Goal: Task Accomplishment & Management: Manage account settings

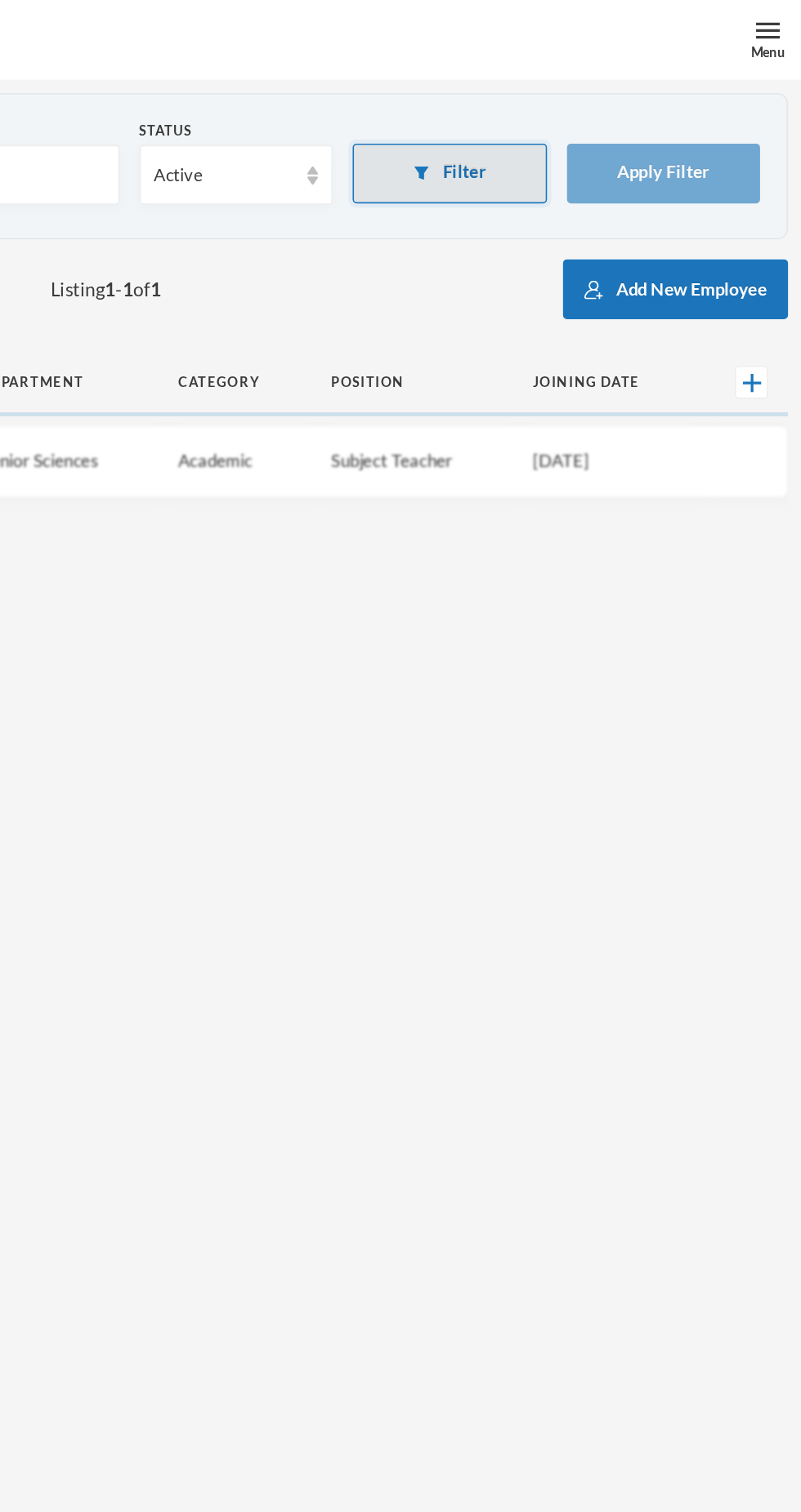
click at [580, 106] on button "Filter" at bounding box center [585, 107] width 119 height 37
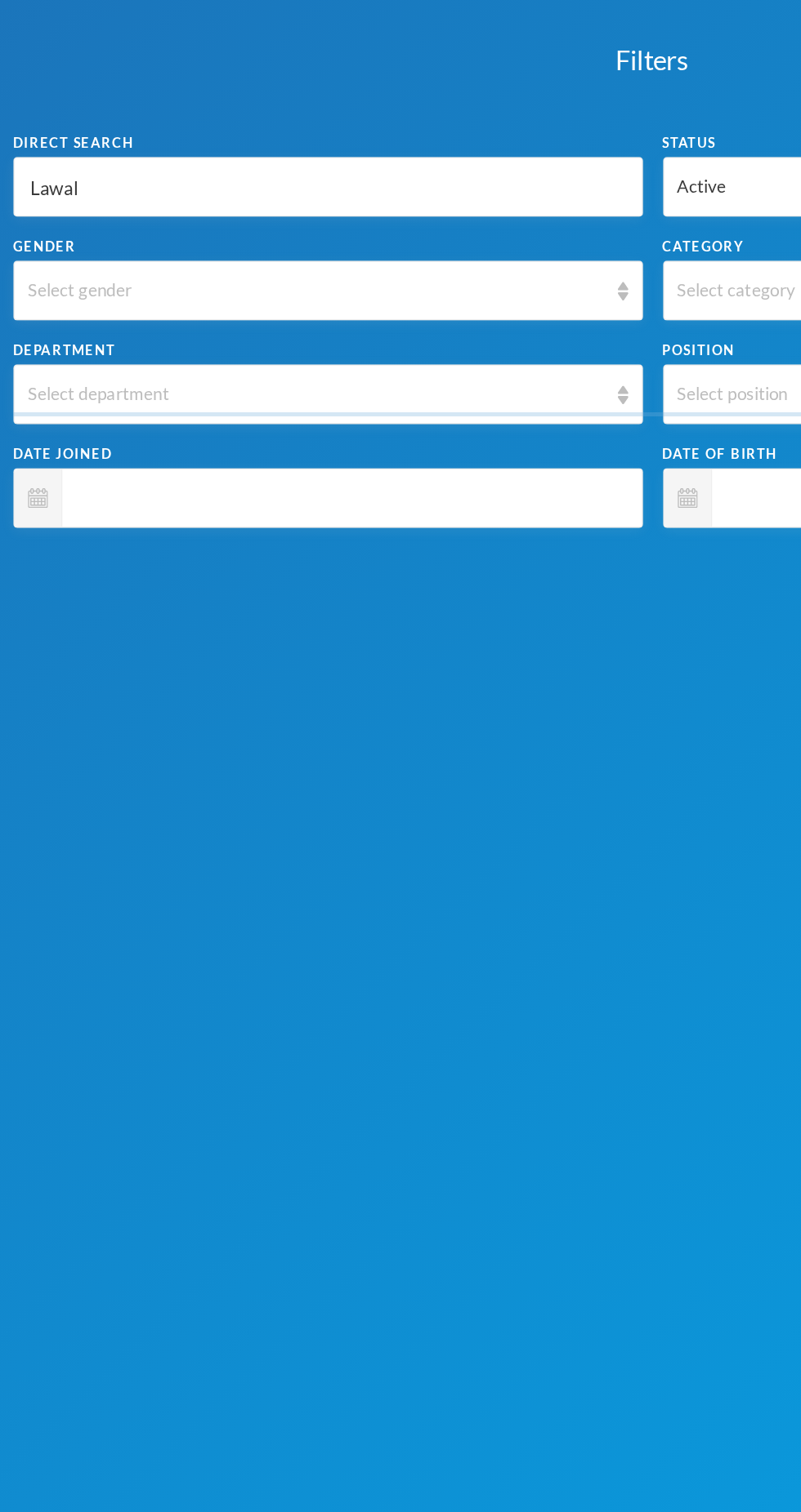
click at [105, 117] on input "Lawal" at bounding box center [202, 115] width 368 height 37
type input "Lawa"
type input "Law"
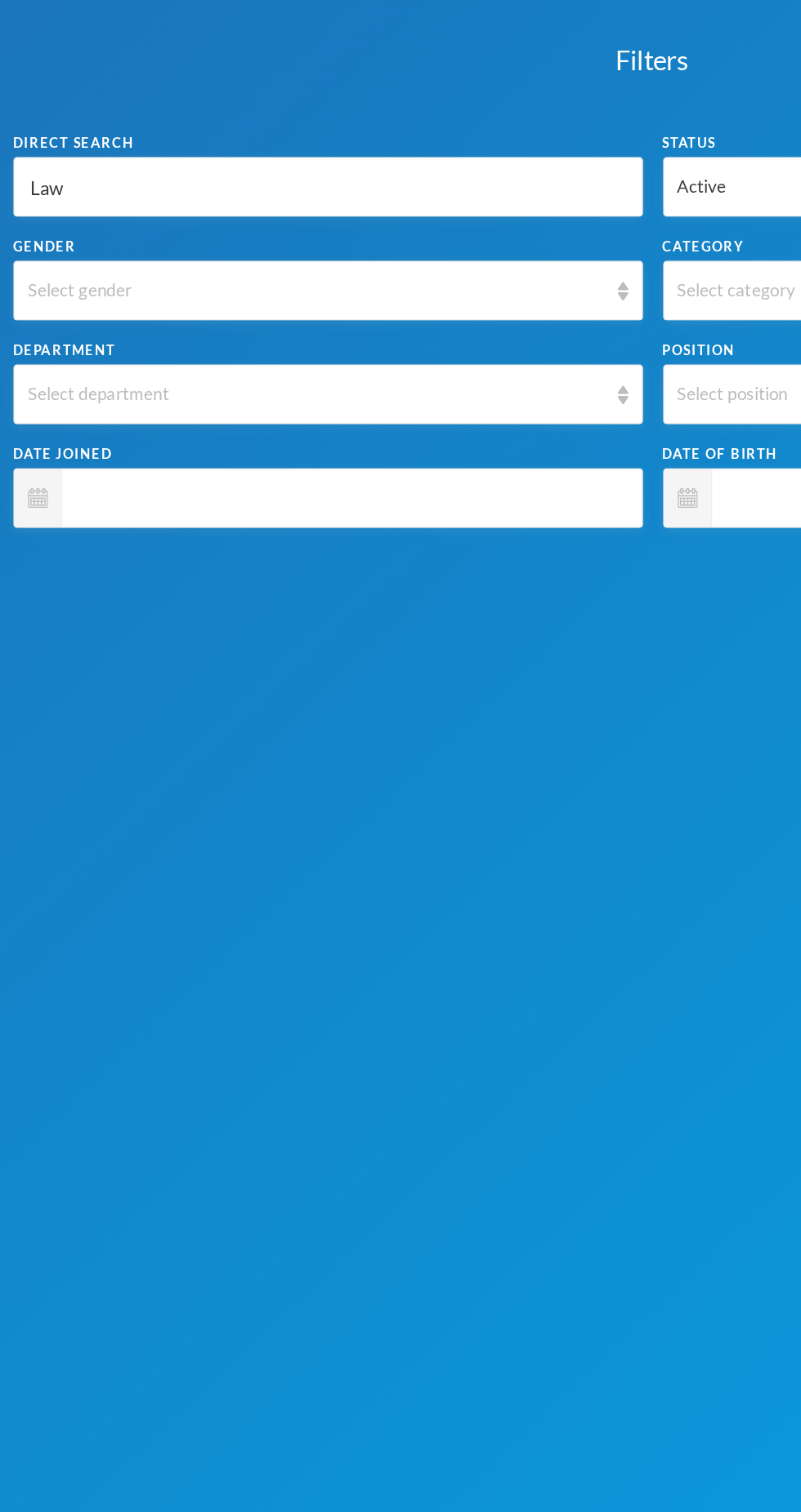
type input "La"
type input "L"
type input "T"
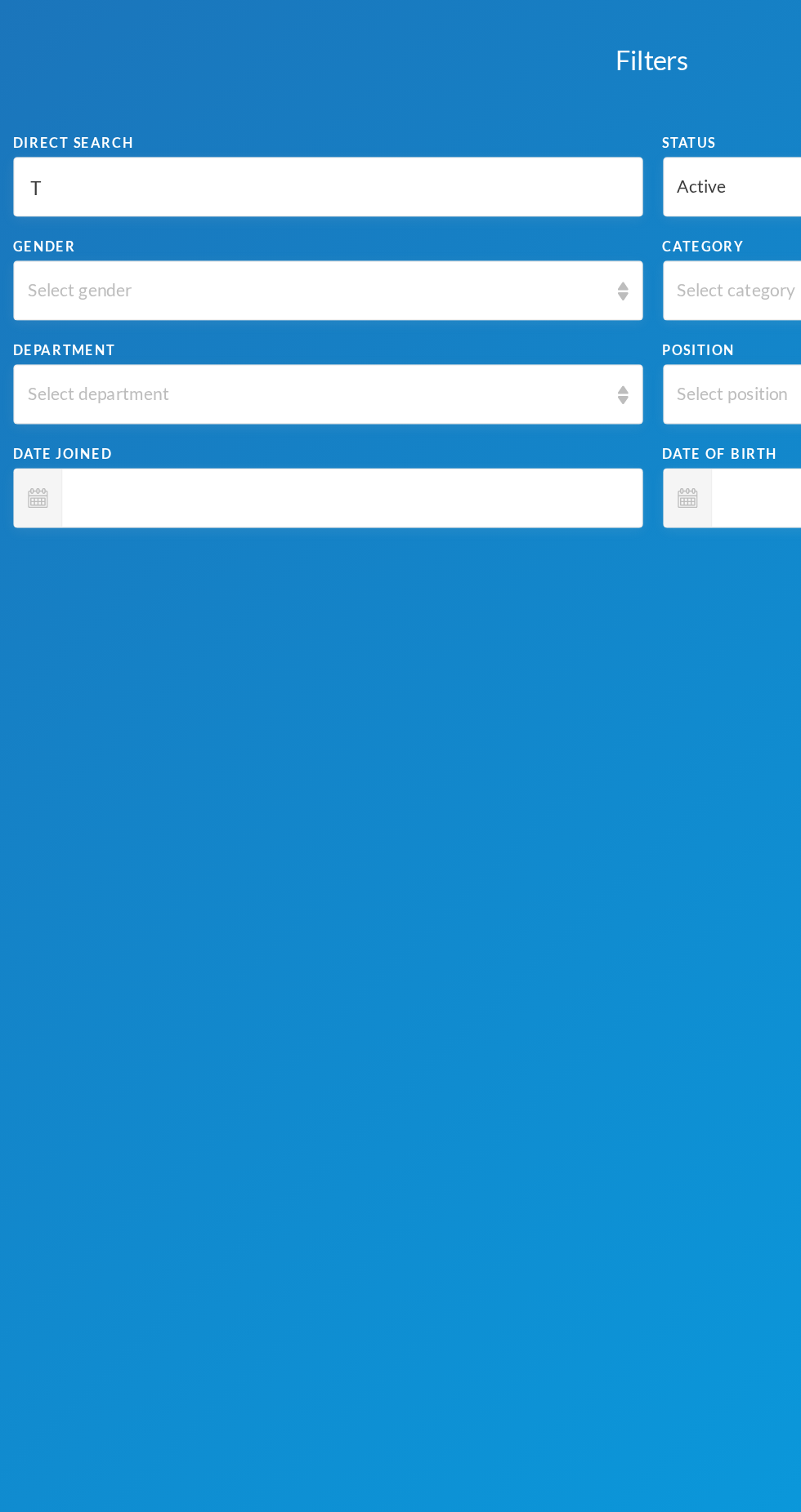
type input "T"
type input "Ta"
type input "Tai"
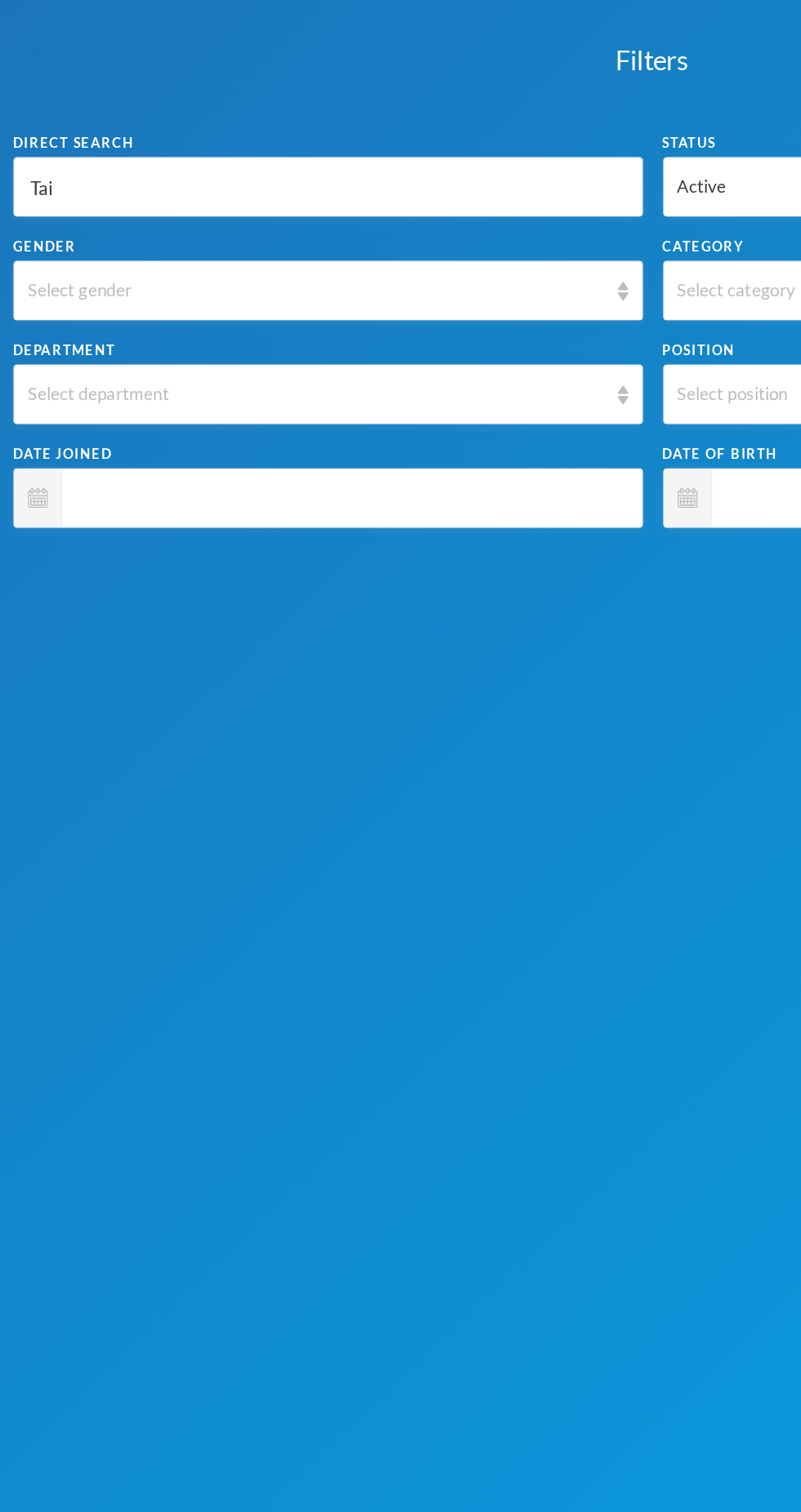
type input "Taiw"
type input "Taiwo"
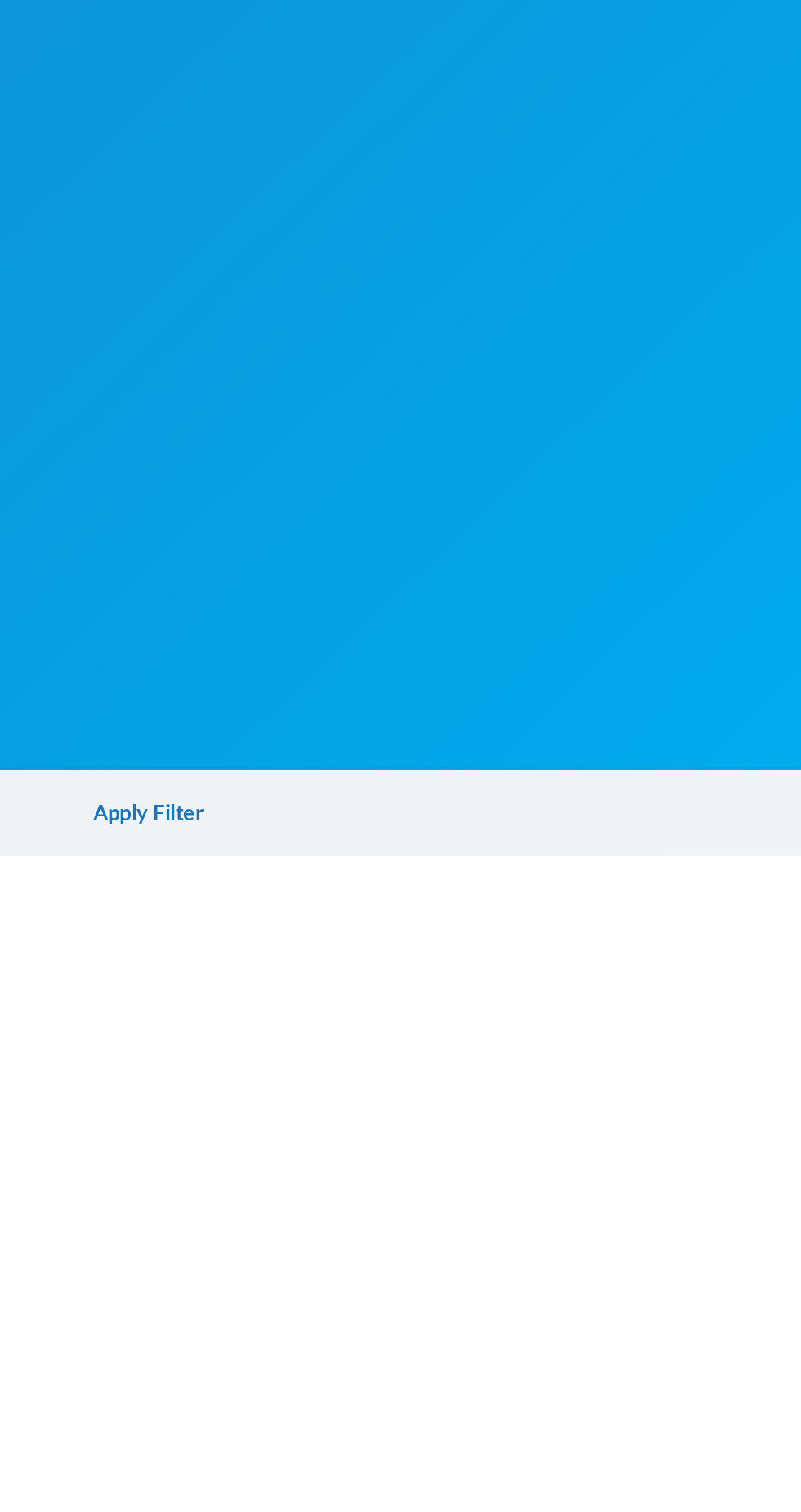
scroll to position [158, 0]
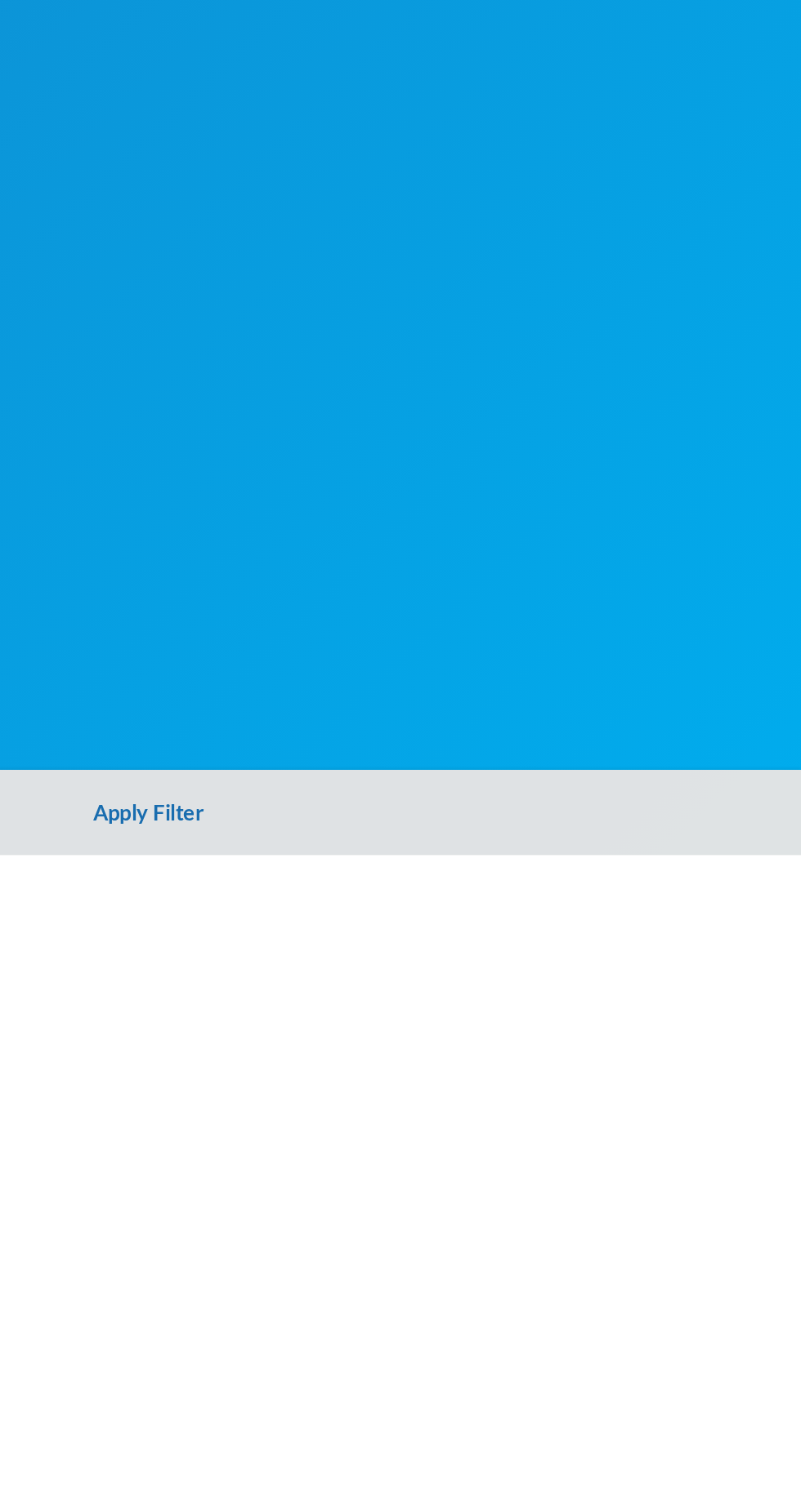
type input "Taiwo"
click at [393, 1501] on button "Apply Filter" at bounding box center [400, 1486] width 801 height 52
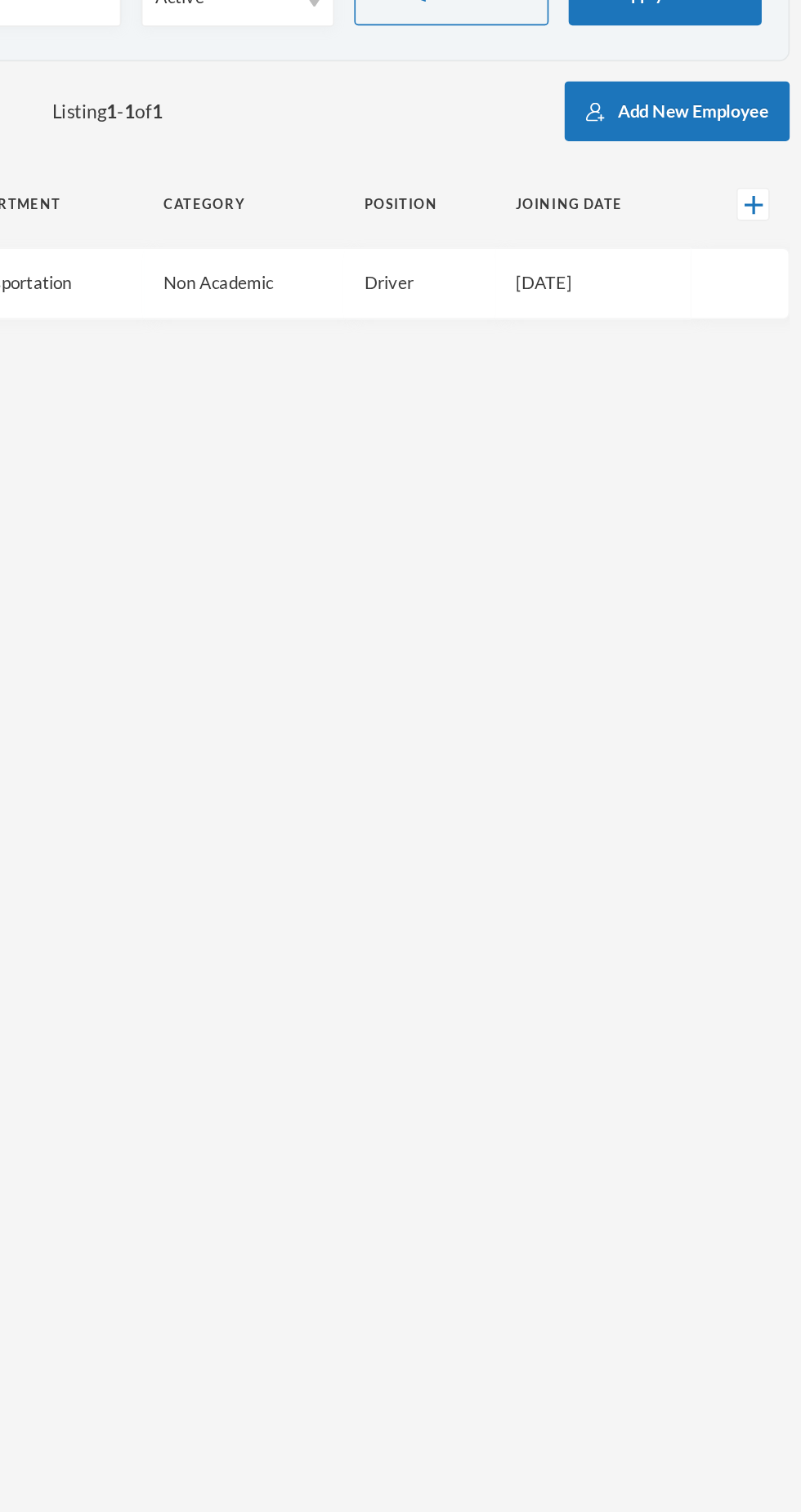
scroll to position [0, 0]
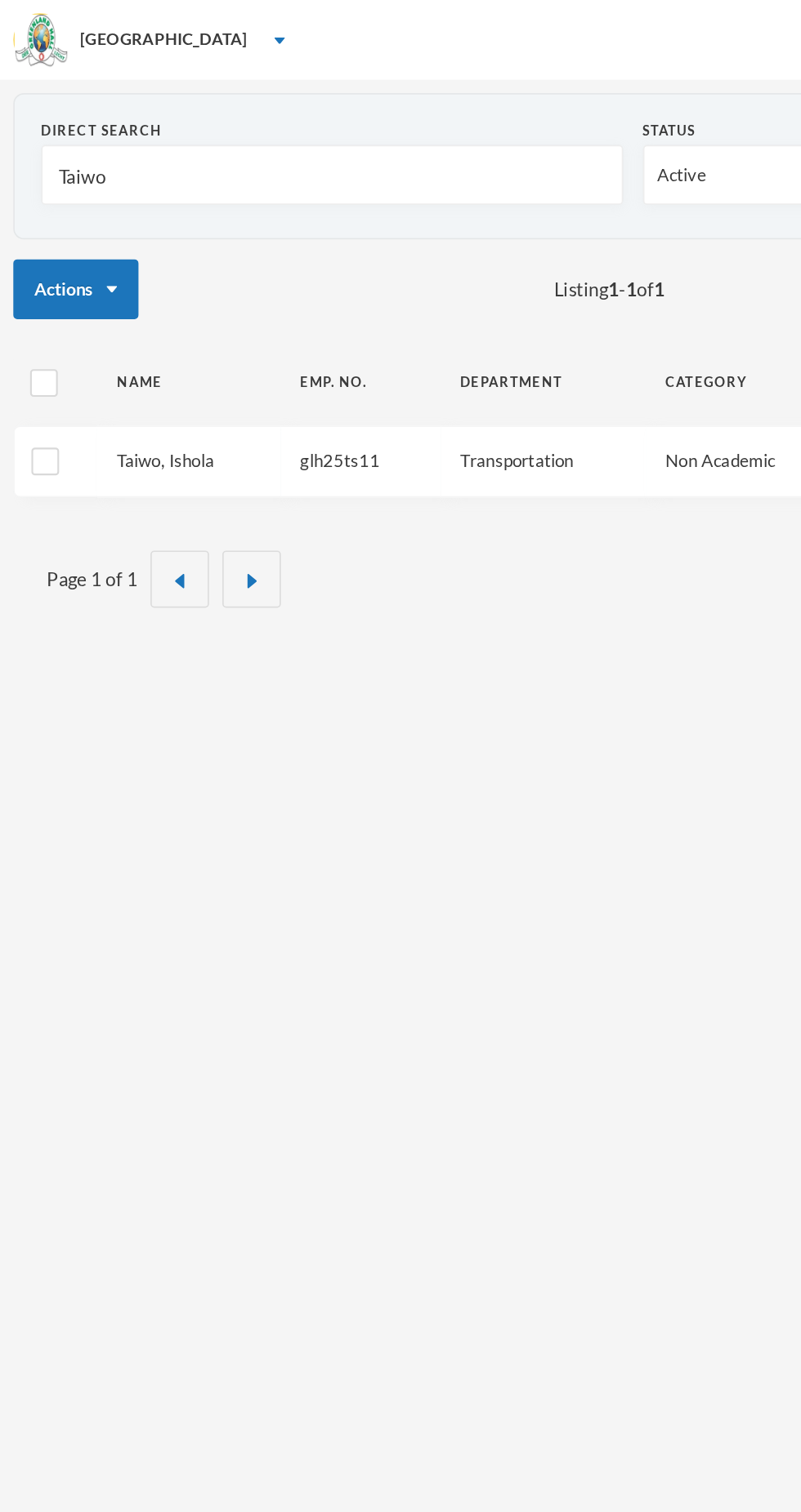
click at [101, 285] on link "Taiwo, Ishola" at bounding box center [101, 282] width 60 height 13
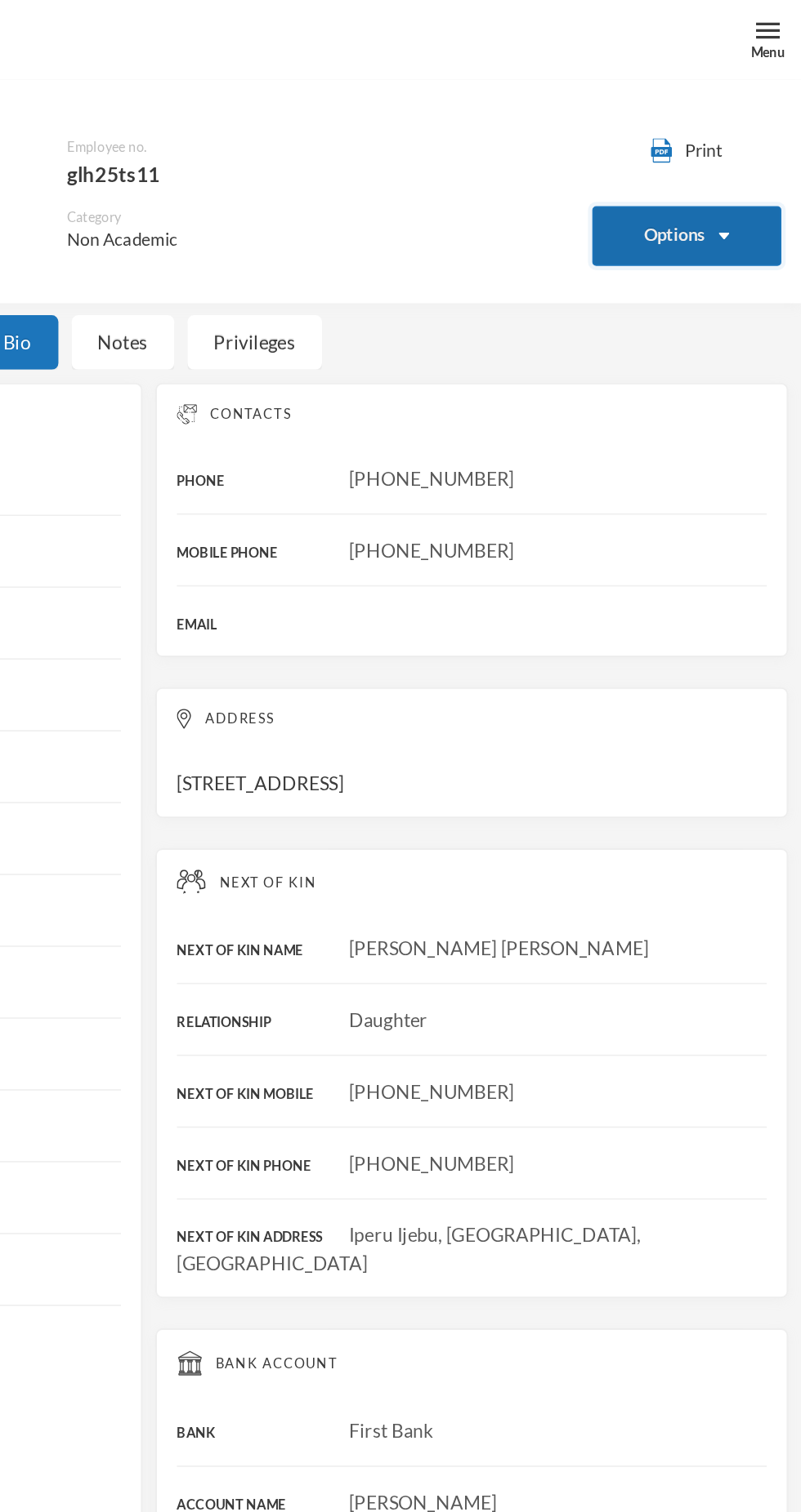
click at [705, 153] on button "Options" at bounding box center [730, 145] width 117 height 37
click at [738, 155] on button "Options" at bounding box center [730, 145] width 117 height 37
click at [735, 141] on button "Options" at bounding box center [730, 145] width 117 height 37
click at [754, 158] on button "Options" at bounding box center [730, 145] width 117 height 37
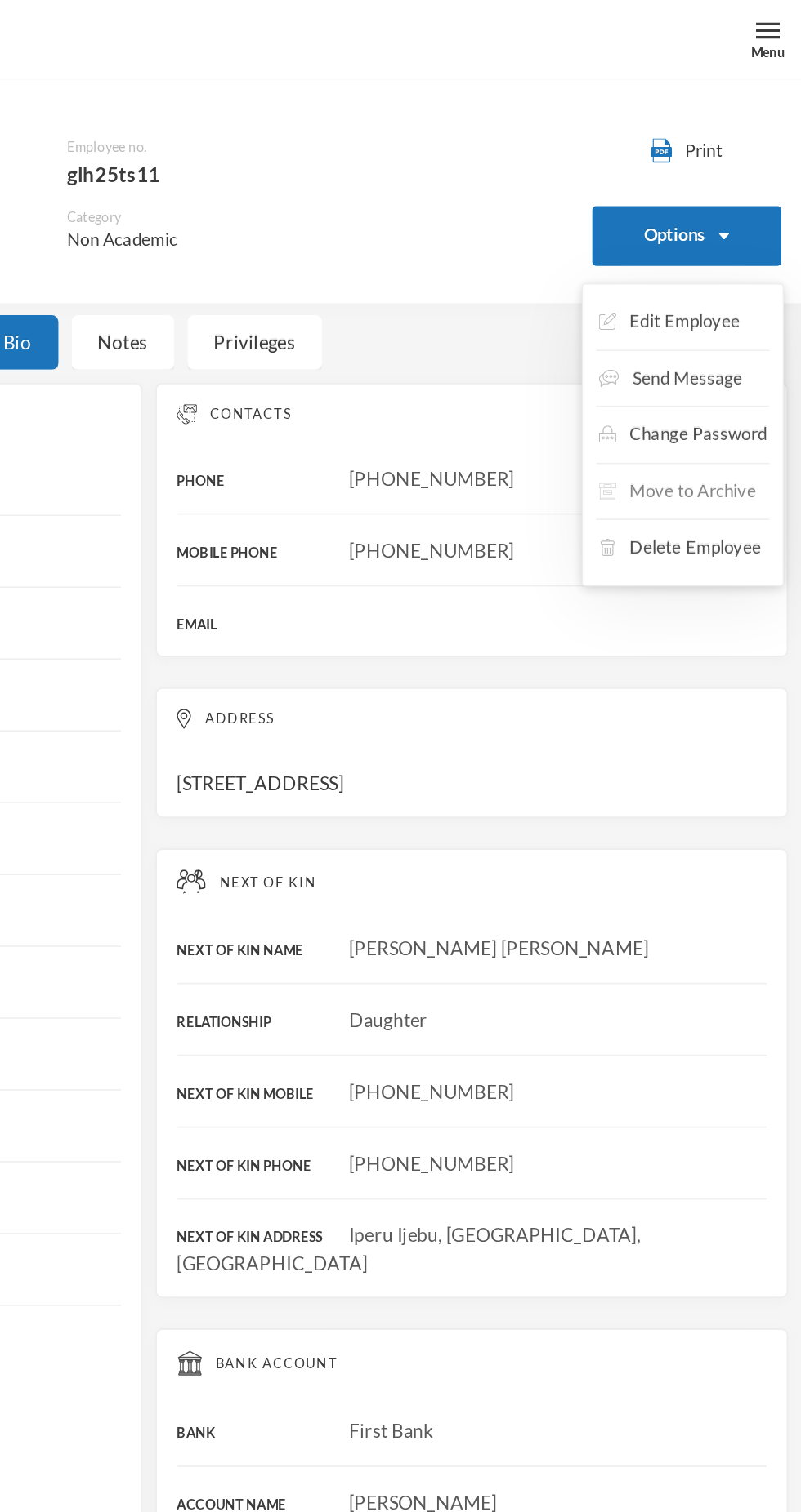
click at [730, 301] on button "Move to Archive" at bounding box center [725, 302] width 100 height 29
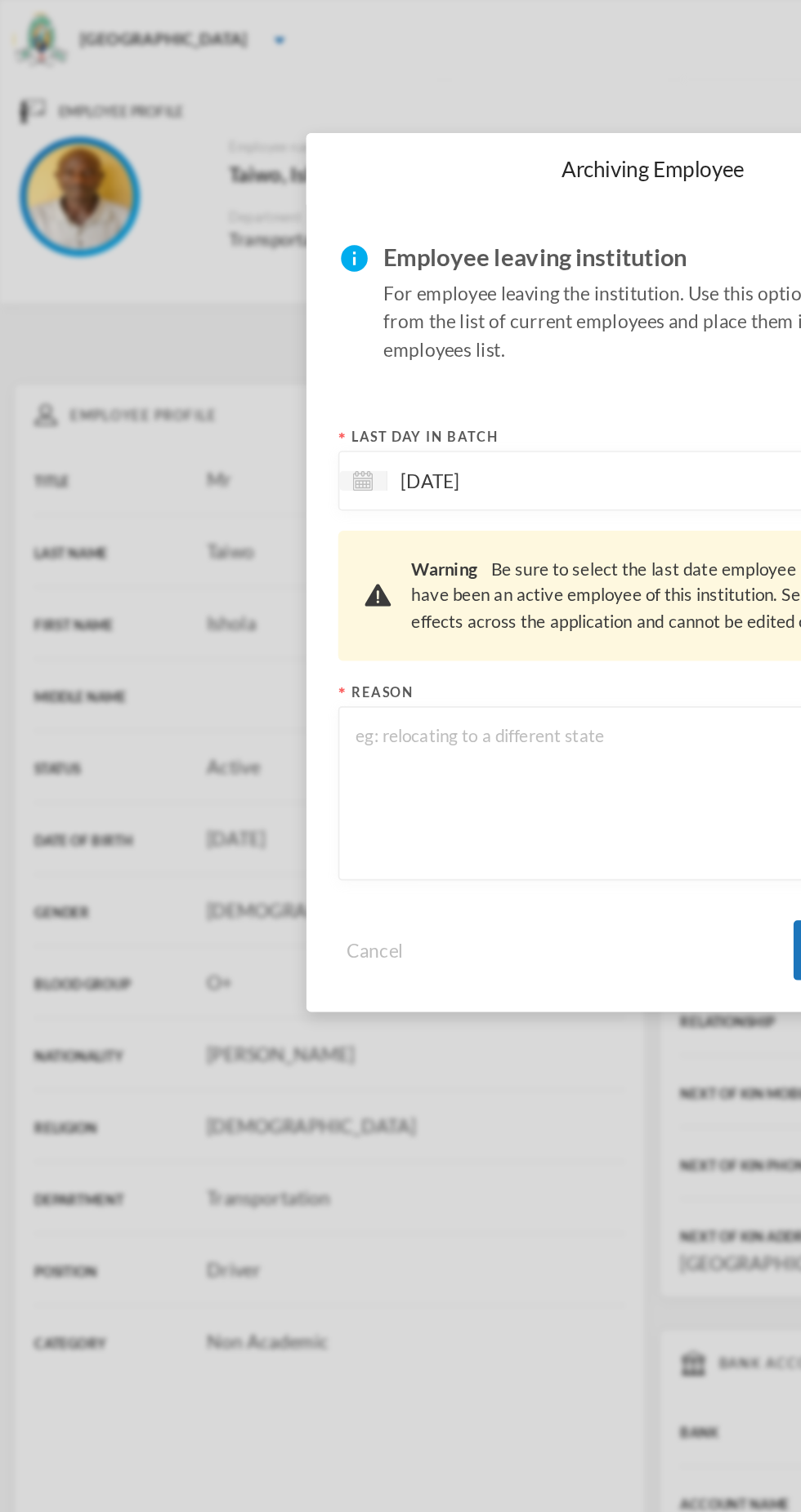
click at [321, 481] on textarea at bounding box center [400, 486] width 367 height 89
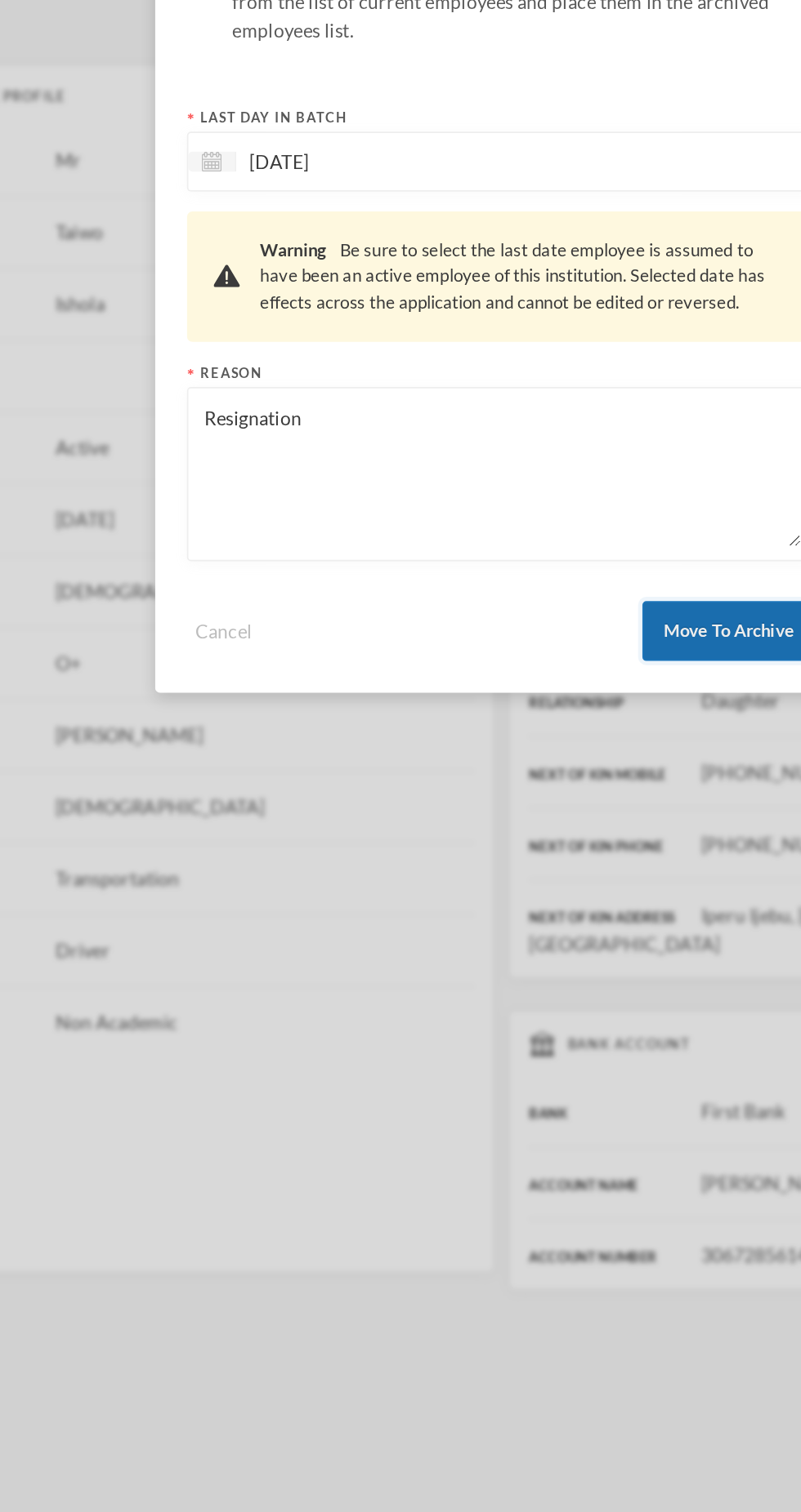
type textarea "Resignation"
click at [509, 586] on button "Move To Archive" at bounding box center [540, 583] width 106 height 37
